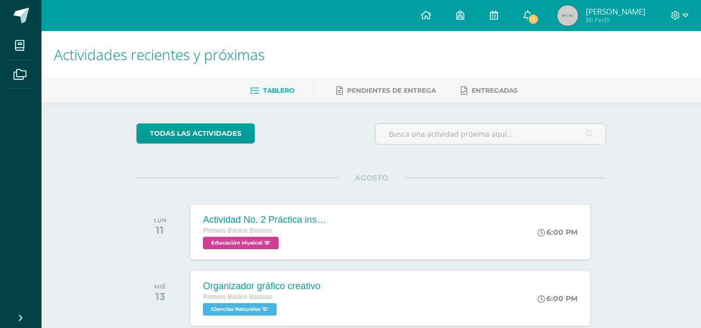
click at [539, 16] on span "1" at bounding box center [533, 18] width 11 height 11
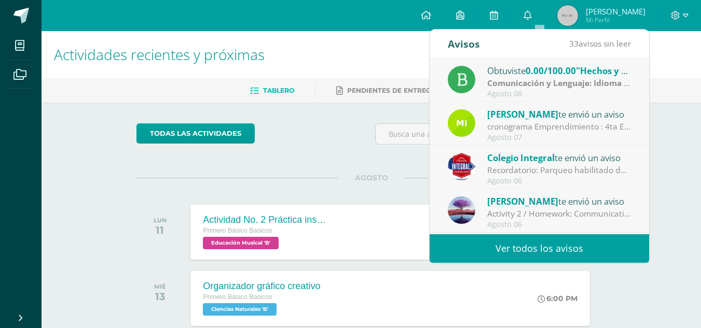
drag, startPoint x: 550, startPoint y: 241, endPoint x: 559, endPoint y: 246, distance: 10.5
click at [559, 246] on link "Ver todos los avisos" at bounding box center [538, 248] width 219 height 29
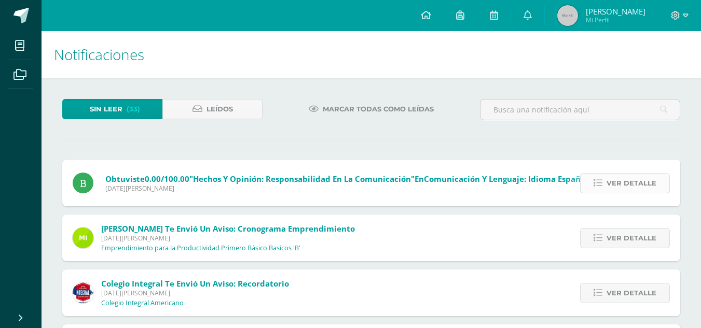
click at [634, 181] on span "Ver detalle" at bounding box center [631, 183] width 50 height 19
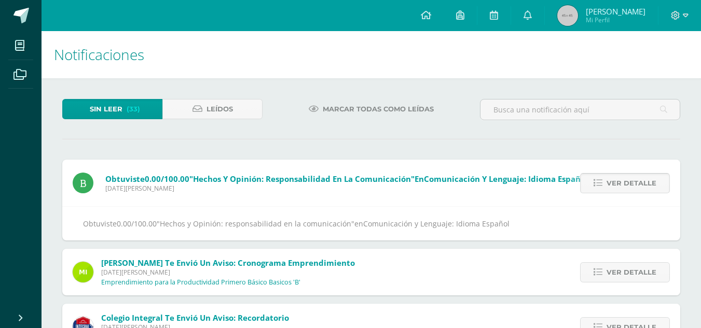
click at [634, 183] on span "Ver detalle" at bounding box center [631, 183] width 50 height 19
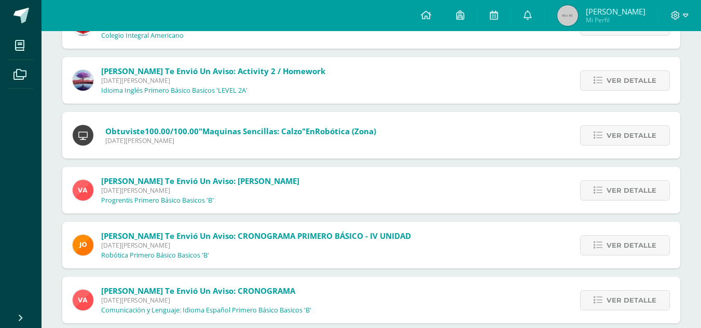
scroll to position [217, 0]
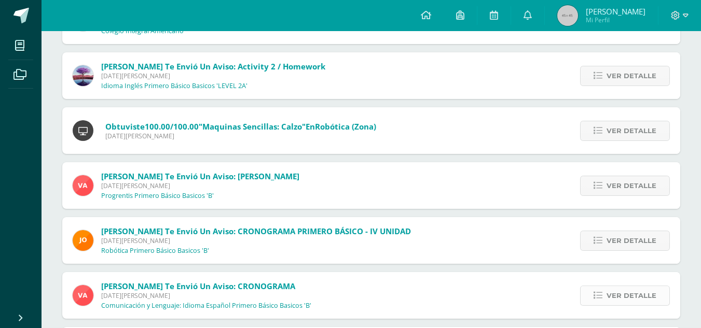
click at [625, 295] on span "Ver detalle" at bounding box center [631, 295] width 50 height 19
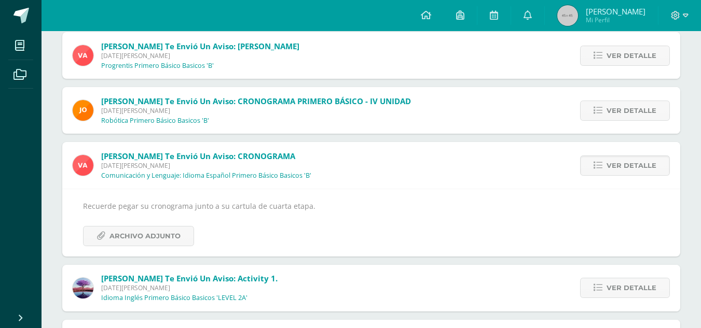
scroll to position [349, 0]
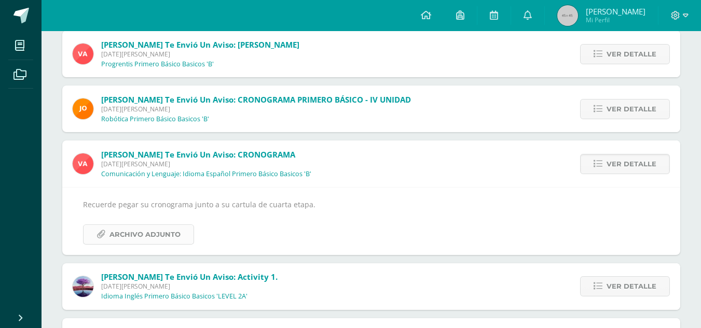
click at [140, 241] on span "Archivo Adjunto" at bounding box center [144, 234] width 71 height 19
